Goal: Check status: Check status

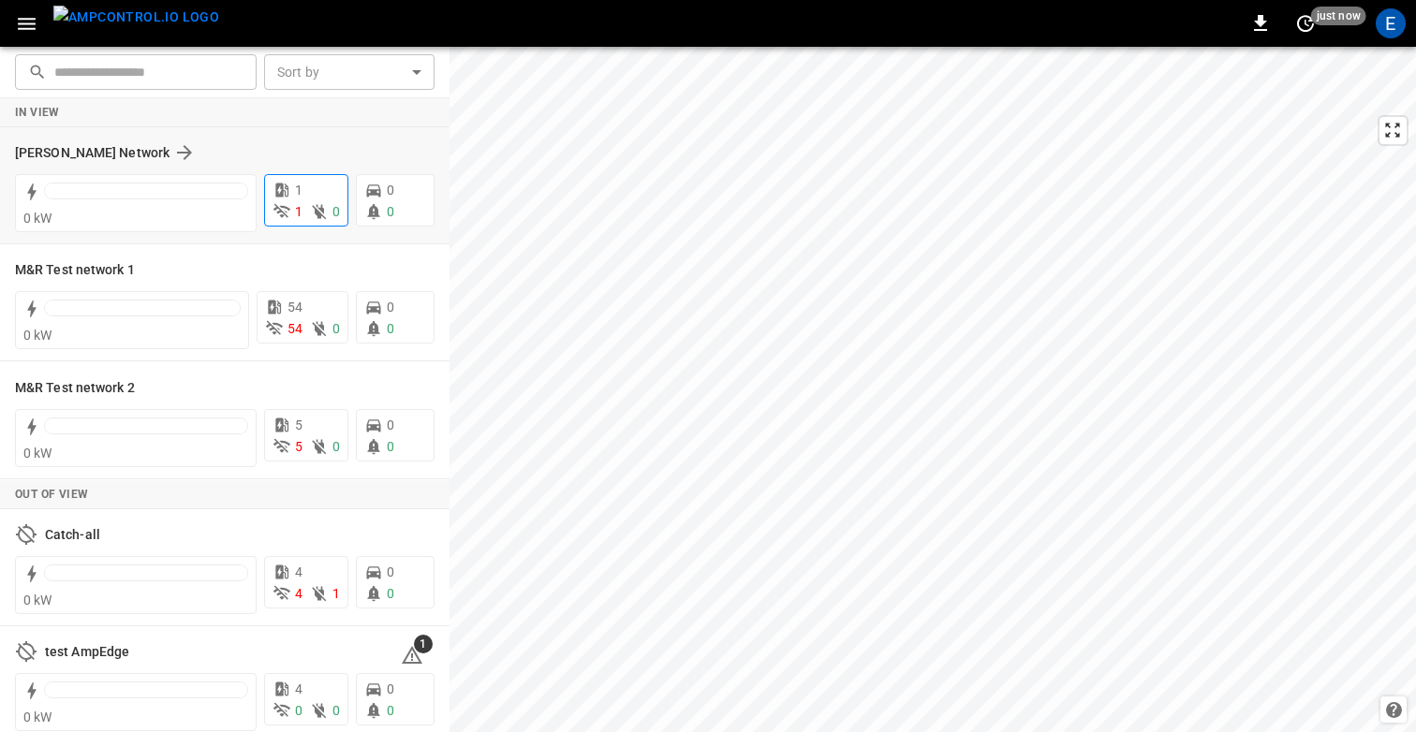
click at [288, 191] on icon at bounding box center [281, 190] width 19 height 19
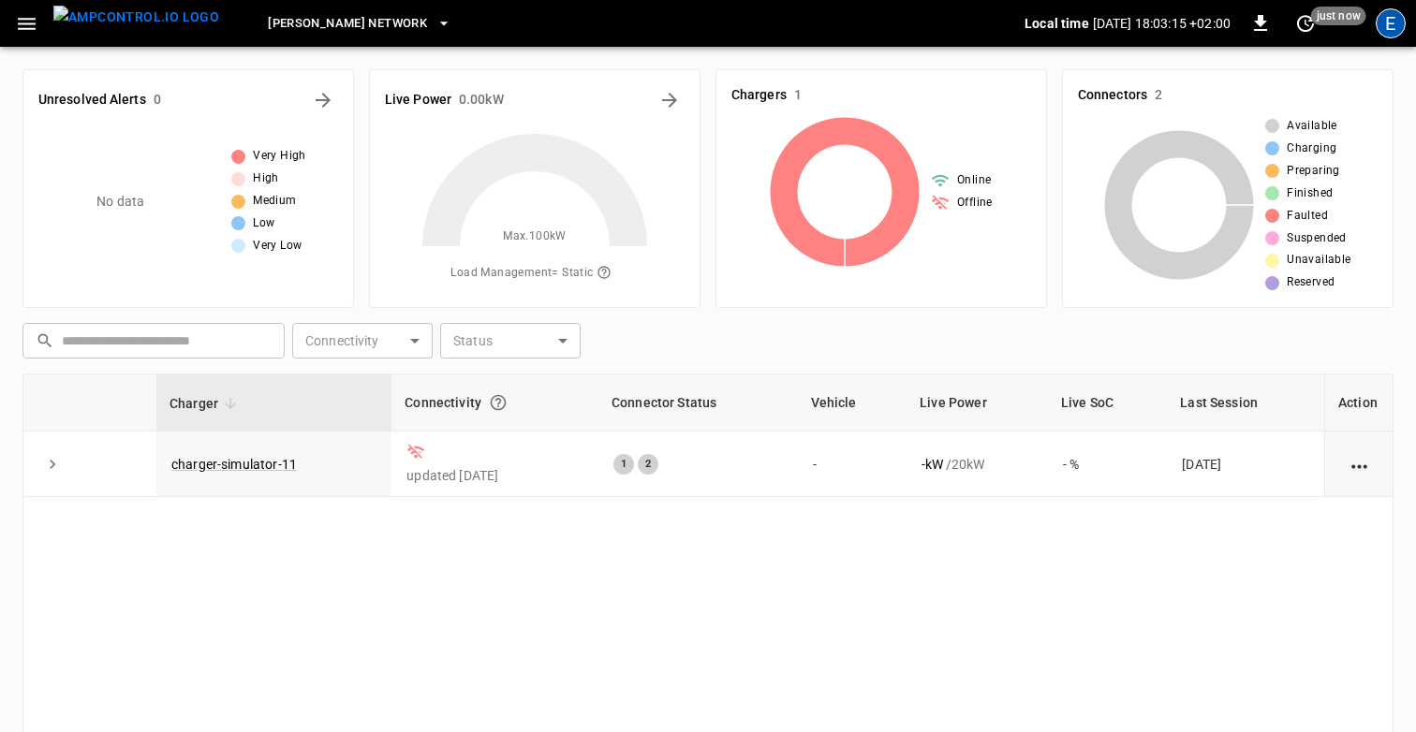
click at [1383, 21] on div "E" at bounding box center [1390, 23] width 30 height 30
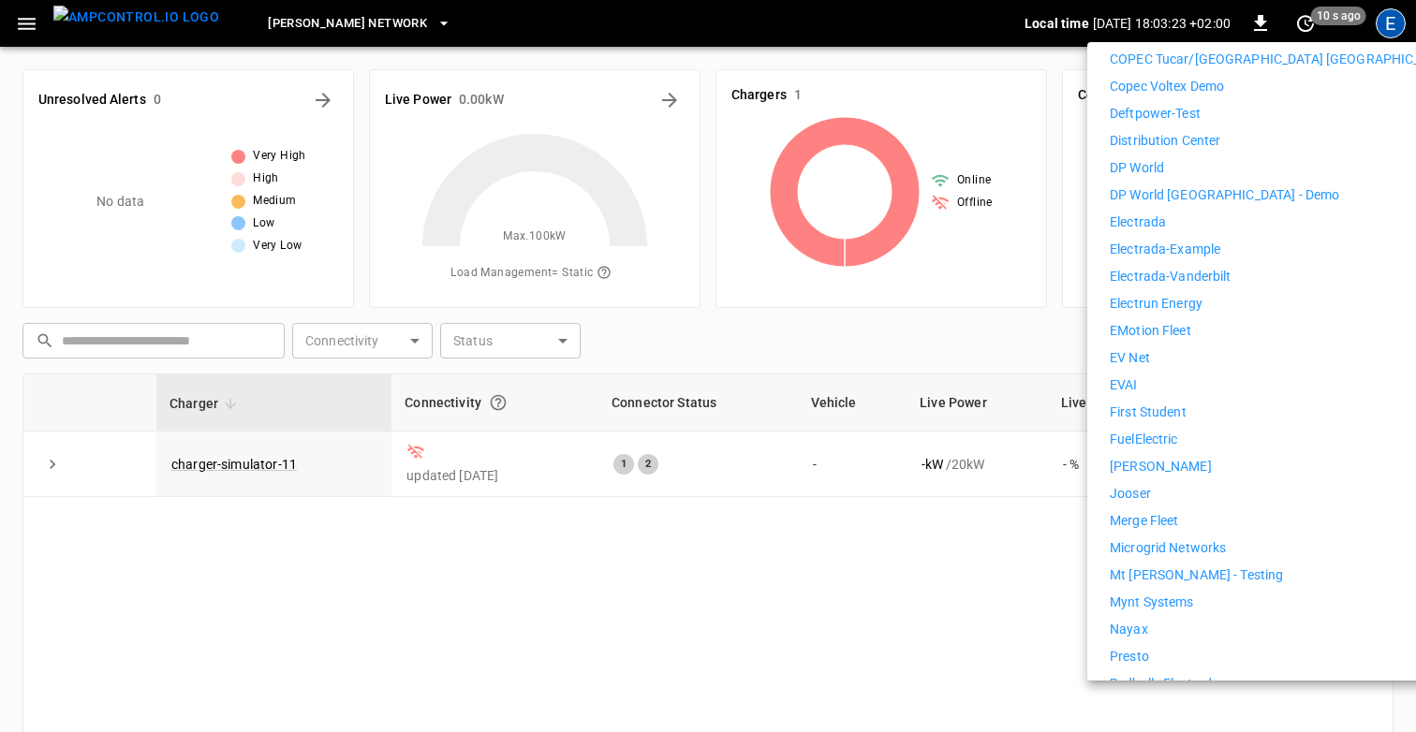
scroll to position [704, 0]
click at [545, 578] on div at bounding box center [708, 366] width 1416 height 732
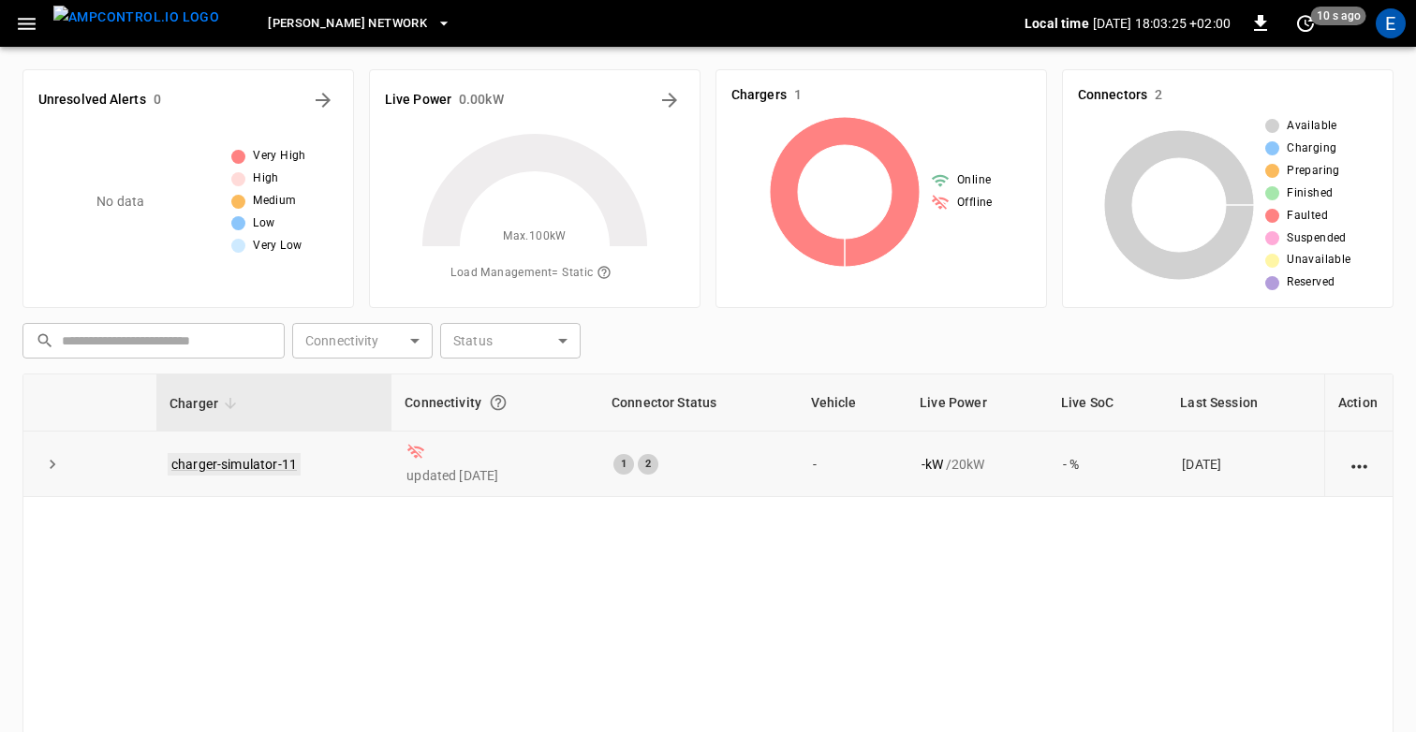
click at [233, 456] on link "charger-simulator-11" at bounding box center [234, 464] width 133 height 22
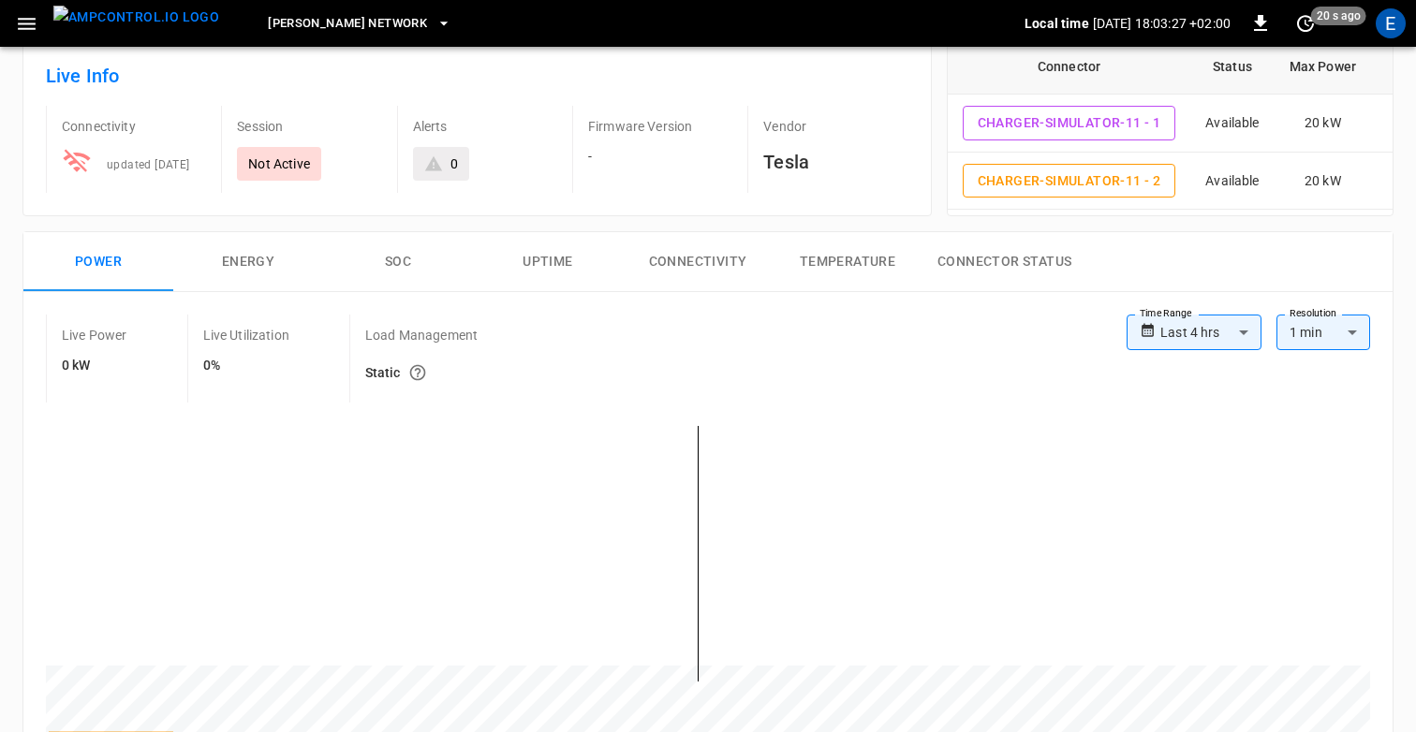
scroll to position [106, 0]
click at [258, 272] on button "Energy" at bounding box center [248, 264] width 150 height 60
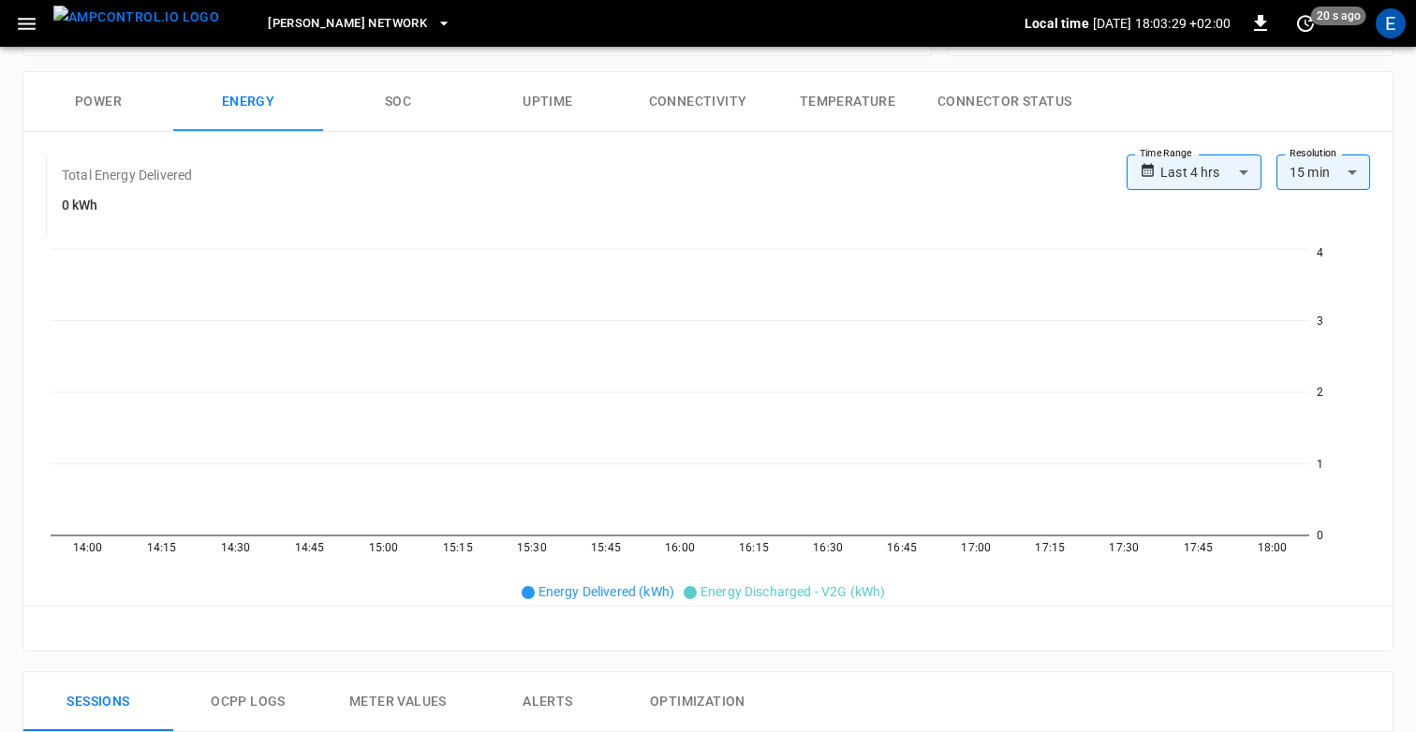
scroll to position [273, 0]
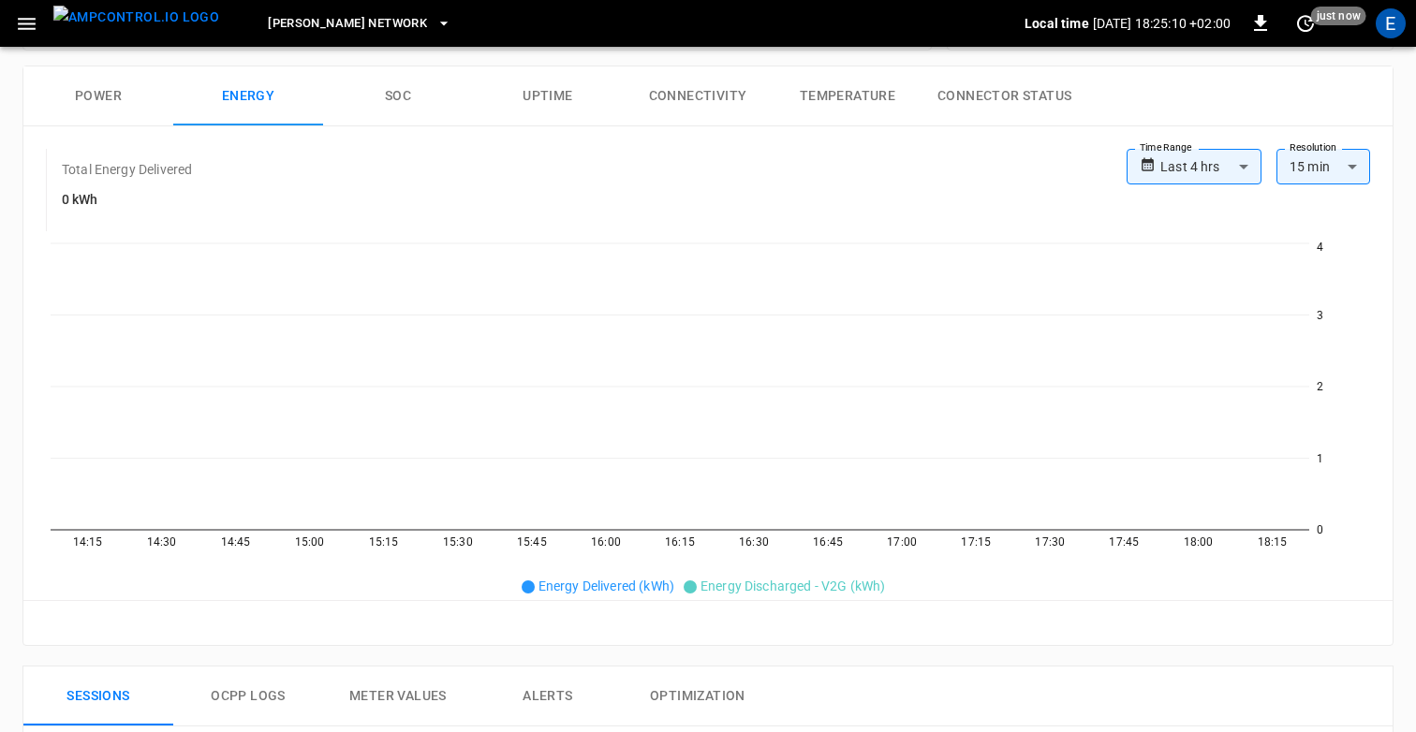
click at [18, 22] on icon "button" at bounding box center [26, 23] width 23 height 23
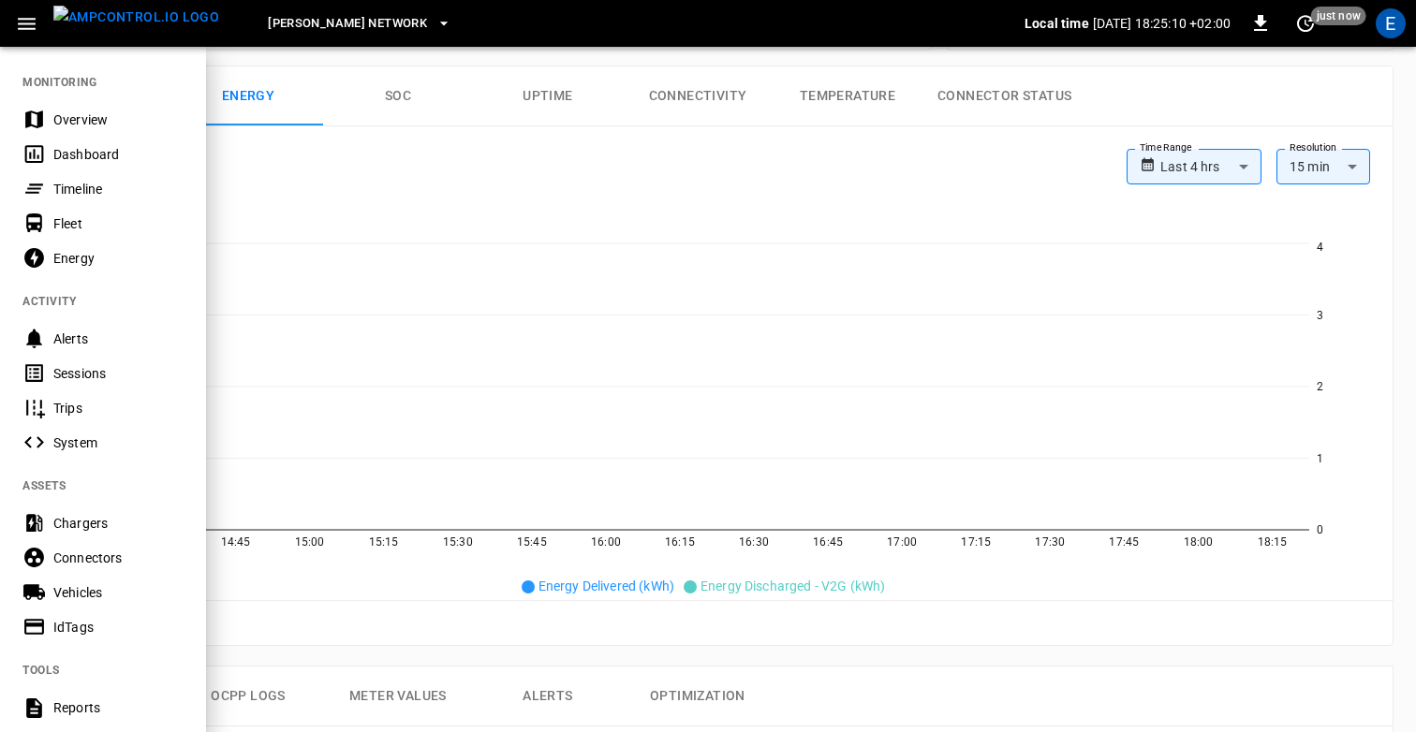
click at [64, 179] on div "Timeline" at bounding box center [103, 188] width 206 height 35
